Goal: Task Accomplishment & Management: Manage account settings

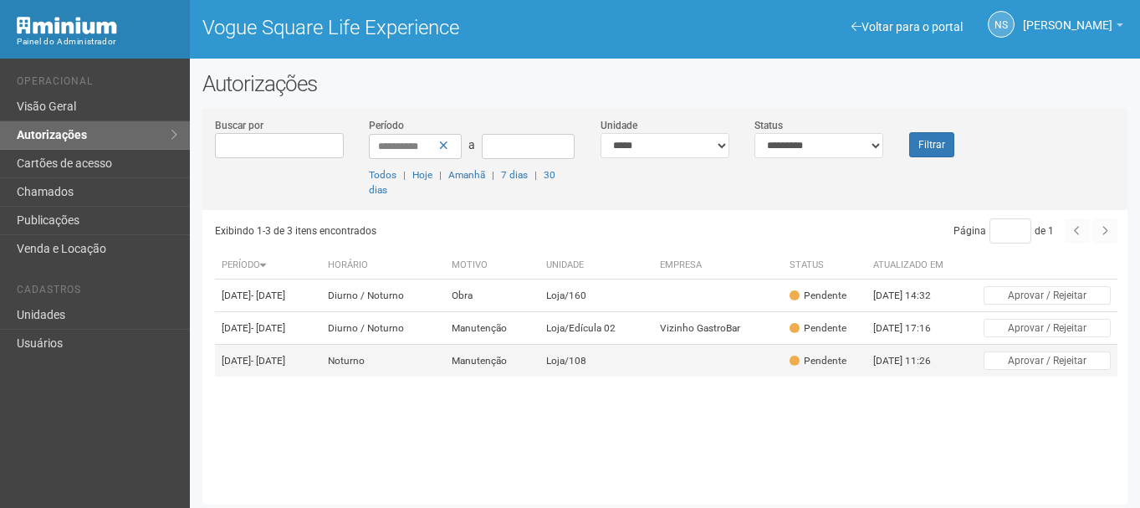
click at [497, 377] on td "Manutenção" at bounding box center [492, 360] width 94 height 33
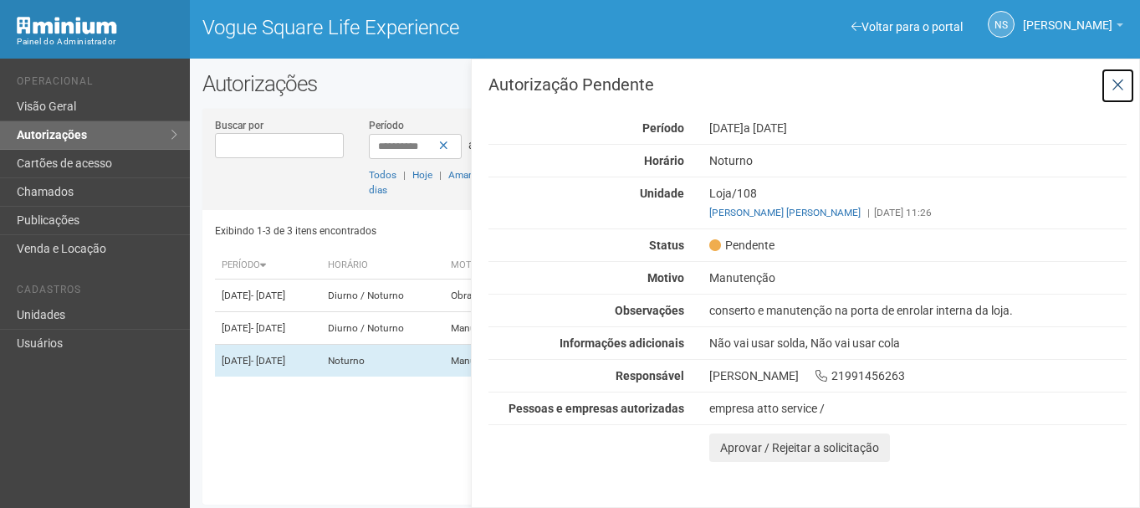
click at [1117, 82] on icon at bounding box center [1117, 85] width 13 height 17
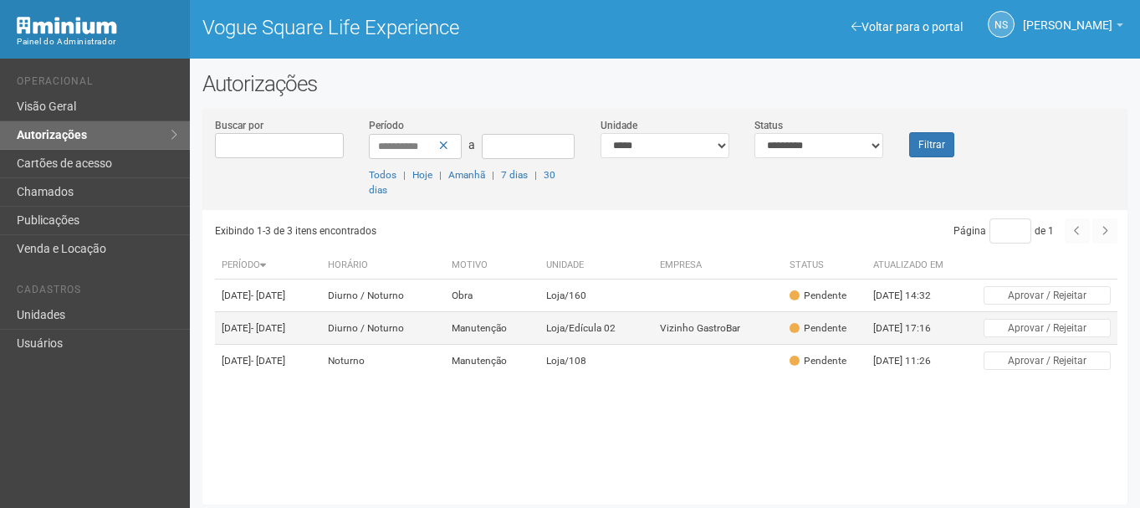
click at [508, 344] on td "Manutenção" at bounding box center [492, 328] width 94 height 33
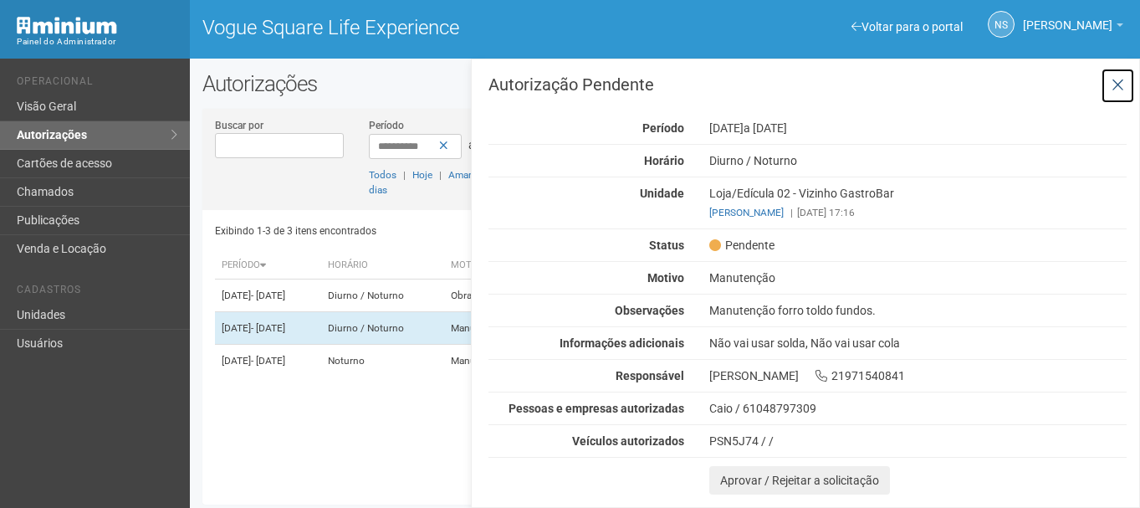
click at [1105, 98] on button at bounding box center [1117, 86] width 34 height 36
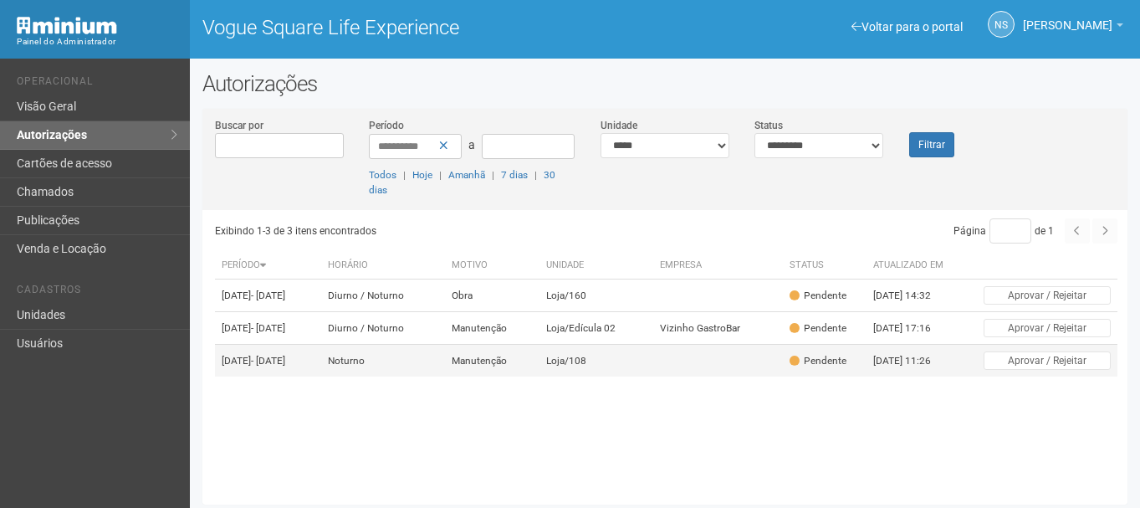
click at [610, 377] on td "Loja/108" at bounding box center [596, 360] width 115 height 33
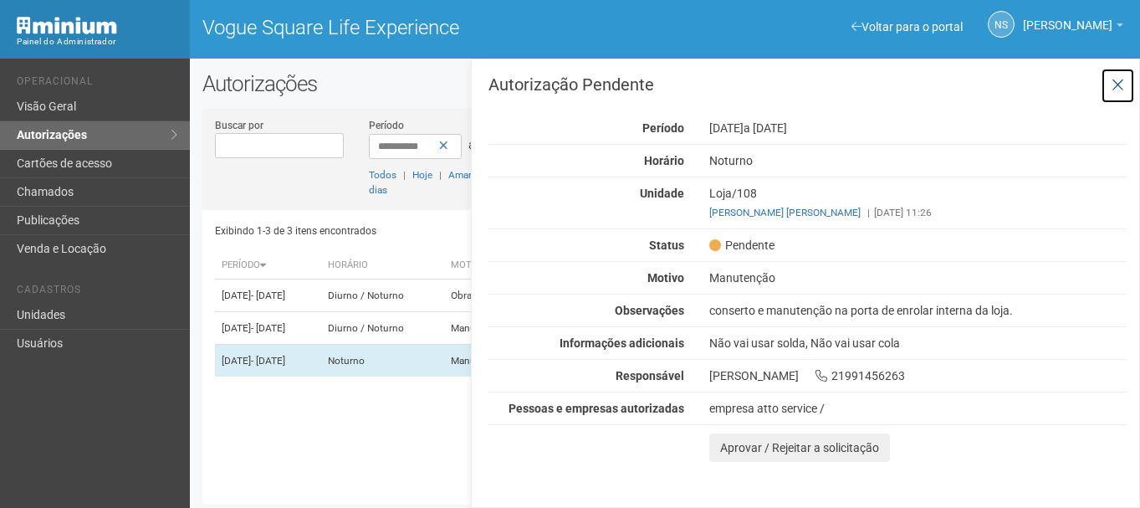
click at [1118, 82] on icon at bounding box center [1117, 85] width 13 height 17
